Goal: Transaction & Acquisition: Purchase product/service

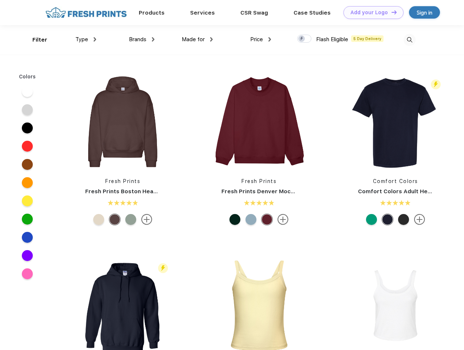
click at [371, 12] on link "Add your Logo Design Tool" at bounding box center [374, 12] width 60 height 13
click at [0, 0] on div "Design Tool" at bounding box center [0, 0] width 0 height 0
click at [391, 12] on link "Add your Logo Design Tool" at bounding box center [374, 12] width 60 height 13
click at [35, 40] on div "Filter" at bounding box center [39, 40] width 15 height 8
click at [86, 39] on span "Type" at bounding box center [81, 39] width 13 height 7
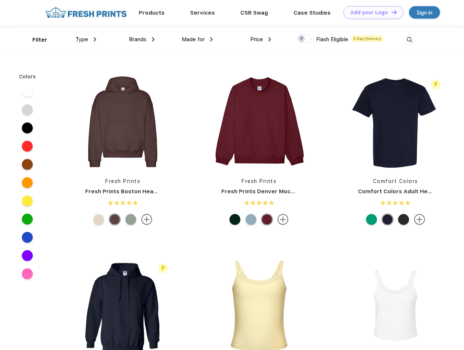
click at [142, 39] on span "Brands" at bounding box center [137, 39] width 17 height 7
click at [198, 39] on span "Made for" at bounding box center [193, 39] width 23 height 7
click at [261, 39] on span "Price" at bounding box center [256, 39] width 13 height 7
click at [305, 39] on div at bounding box center [304, 39] width 14 height 8
click at [302, 39] on input "checkbox" at bounding box center [299, 36] width 5 height 5
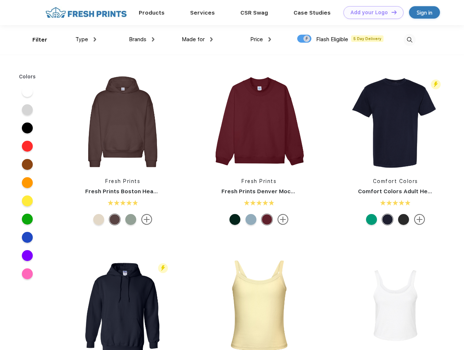
click at [410, 40] on img at bounding box center [410, 40] width 12 height 12
